Goal: Check status: Check status

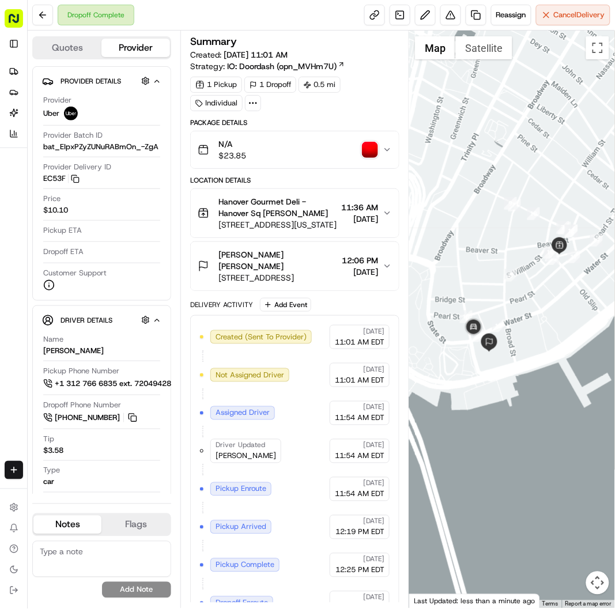
scroll to position [36, 0]
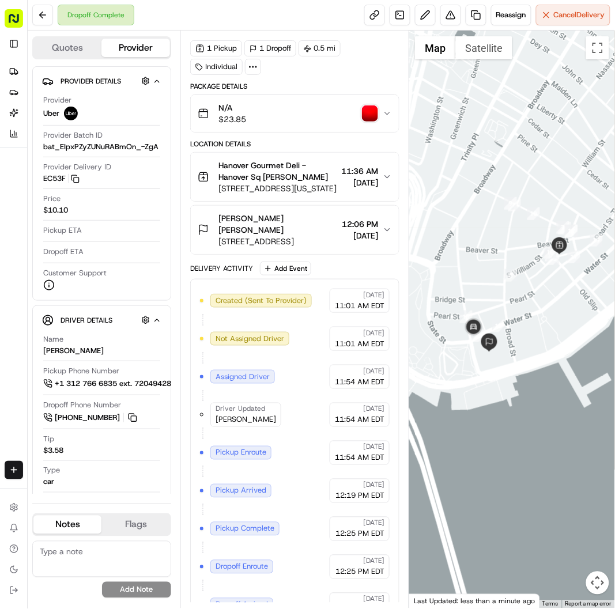
click at [373, 111] on img "button" at bounding box center [370, 113] width 16 height 16
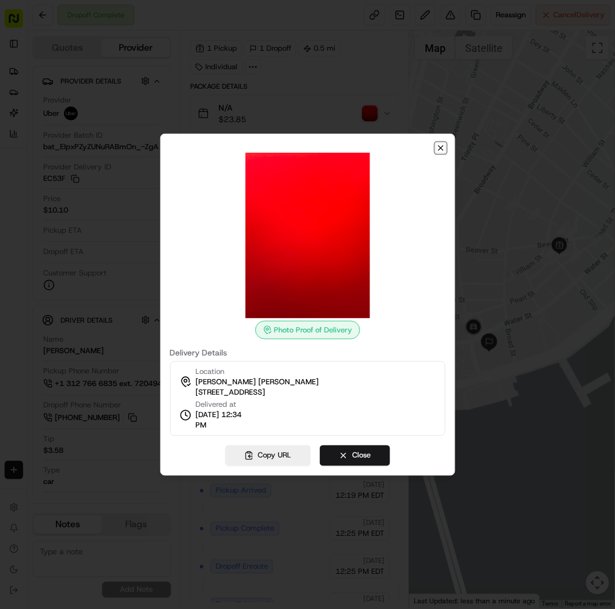
click at [443, 148] on icon "button" at bounding box center [440, 147] width 9 height 9
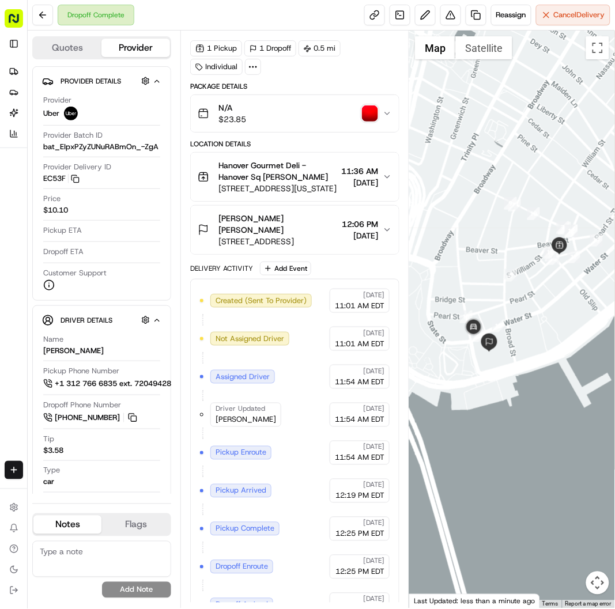
click at [376, 109] on img "button" at bounding box center [370, 113] width 16 height 16
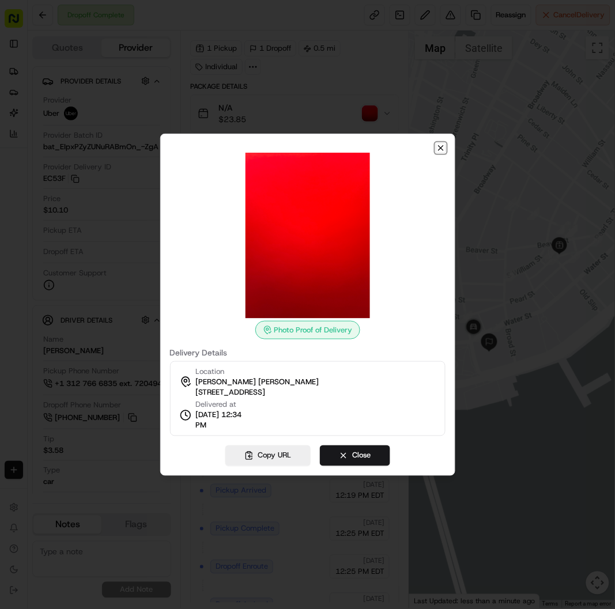
click at [444, 150] on icon "button" at bounding box center [440, 147] width 9 height 9
